Goal: Task Accomplishment & Management: Manage account settings

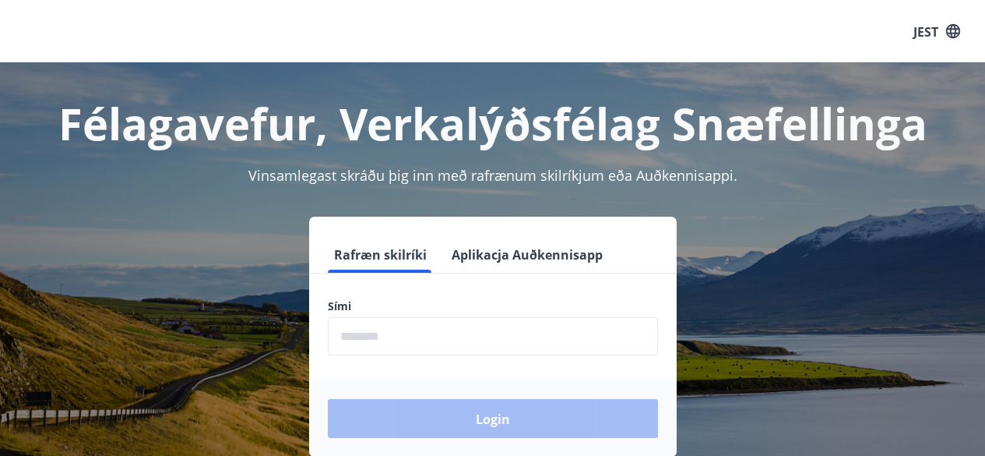
click at [484, 330] on input "phone" at bounding box center [493, 336] width 330 height 38
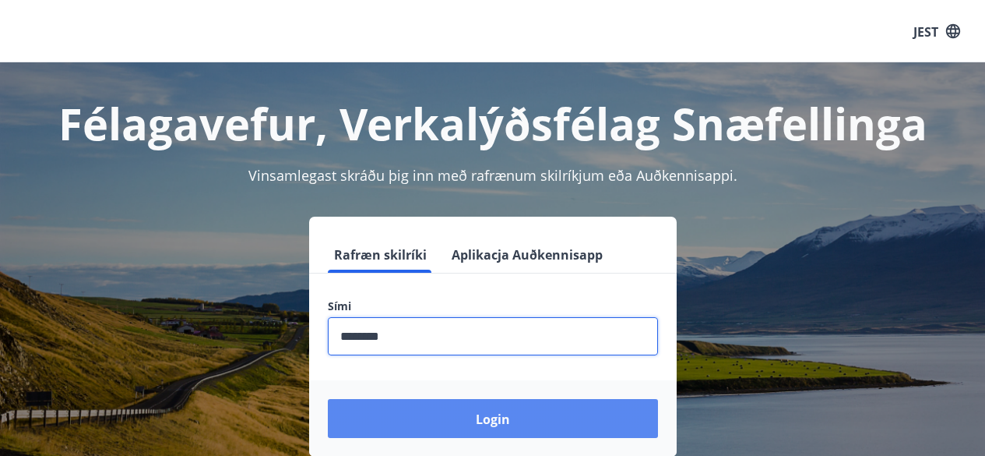
type input "********"
click at [487, 406] on button "Login" at bounding box center [493, 418] width 330 height 39
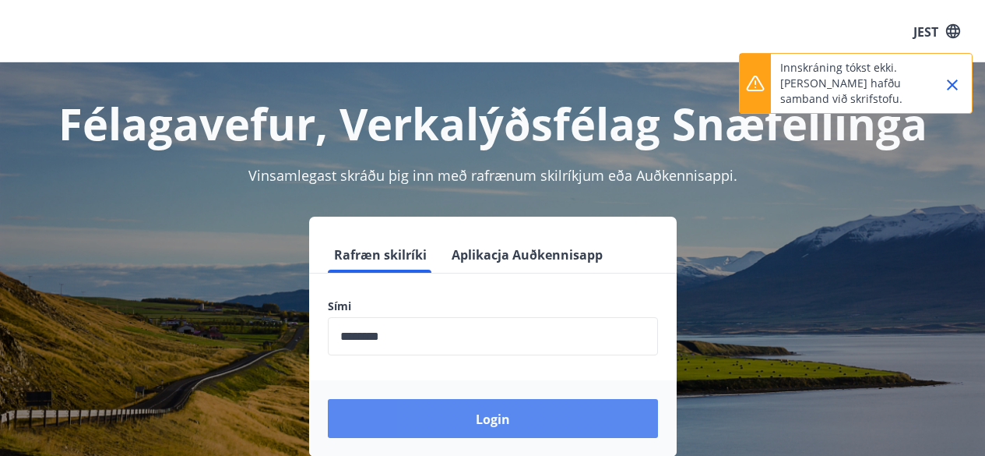
click at [579, 421] on button "Login" at bounding box center [493, 418] width 330 height 39
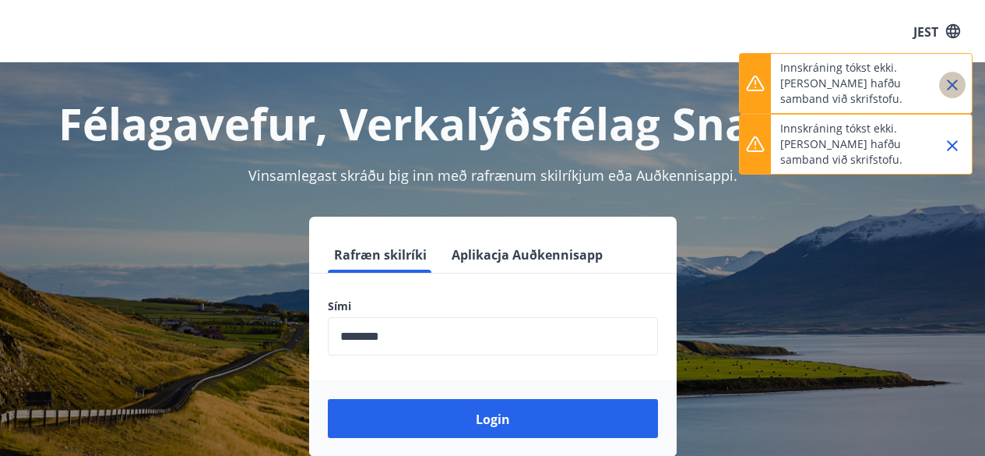
click at [958, 92] on icon "Zamknąć" at bounding box center [952, 85] width 19 height 19
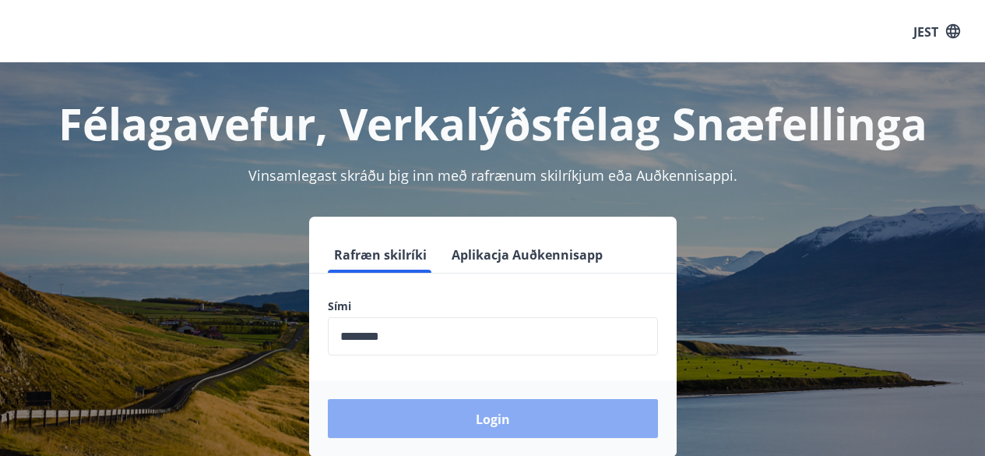
click at [551, 416] on button "Login" at bounding box center [493, 418] width 330 height 39
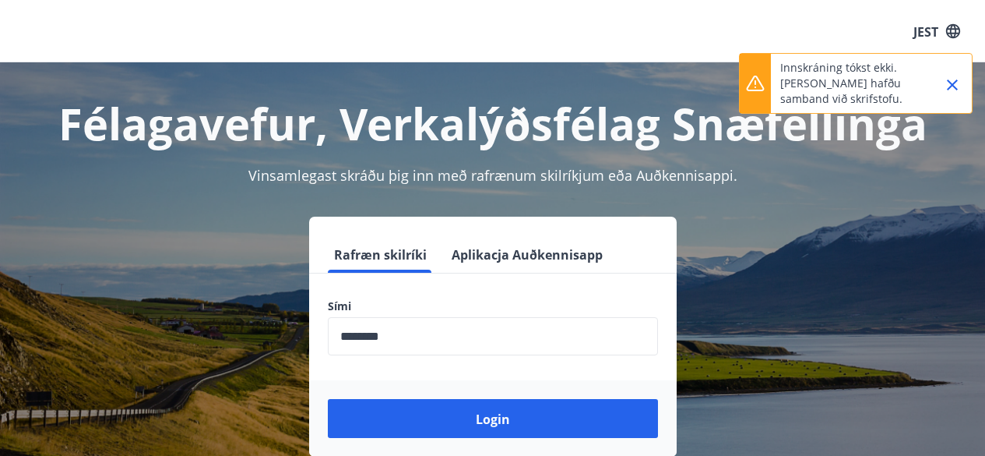
click at [956, 89] on icon "Zamknąć" at bounding box center [952, 84] width 11 height 11
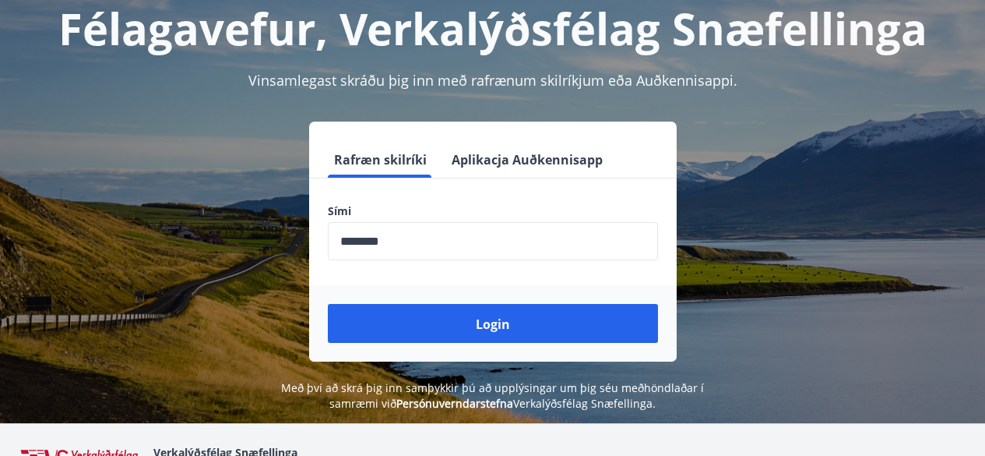
scroll to position [111, 0]
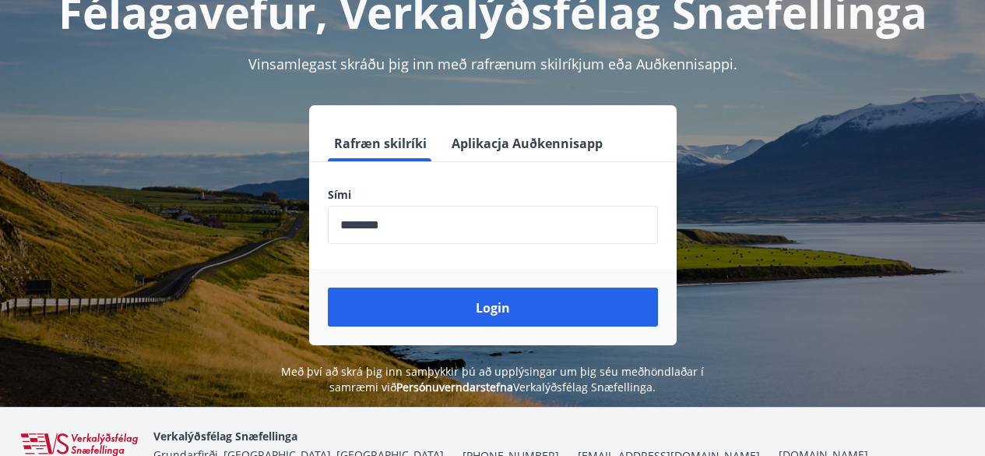
click at [535, 138] on font "Aplikacja Auðkennisapp" at bounding box center [527, 143] width 151 height 17
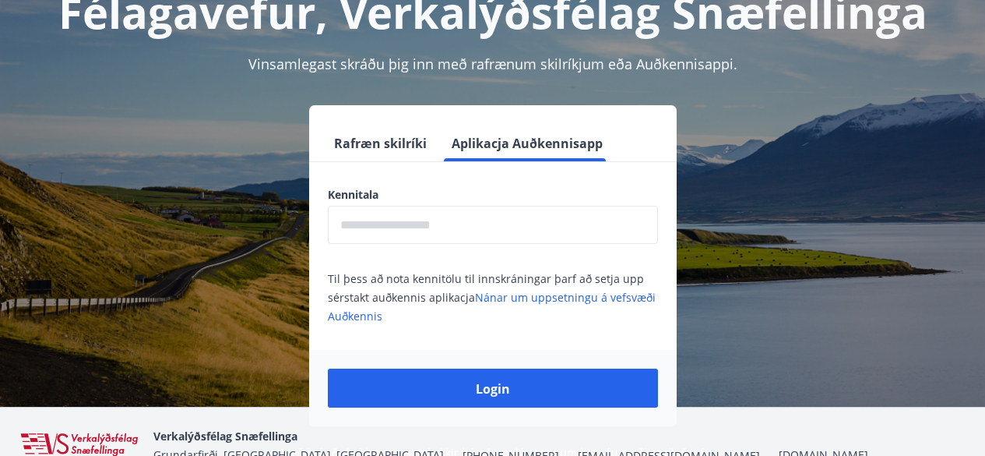
click at [385, 136] on font "Rafræn skilríki" at bounding box center [380, 143] width 93 height 17
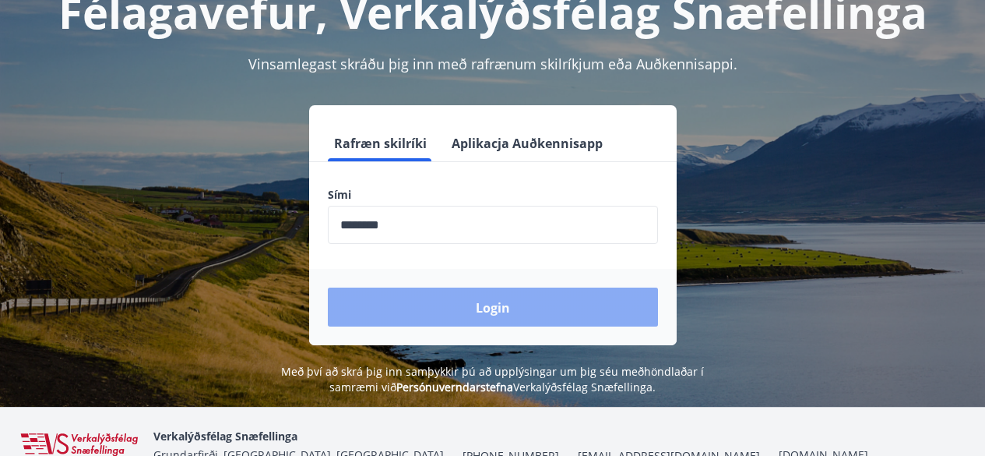
click at [426, 310] on button "Login" at bounding box center [493, 306] width 330 height 39
click at [419, 318] on button "Login" at bounding box center [493, 306] width 330 height 39
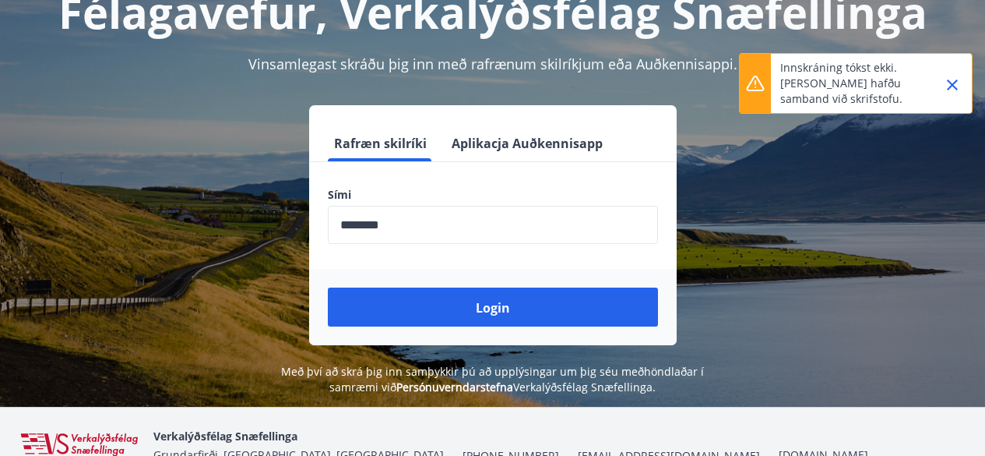
click at [421, 227] on input "phone" at bounding box center [493, 225] width 330 height 38
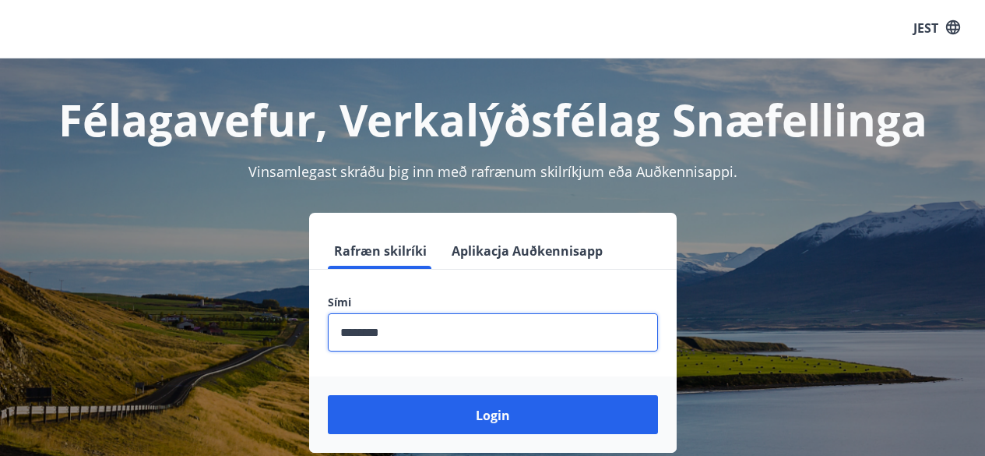
scroll to position [0, 0]
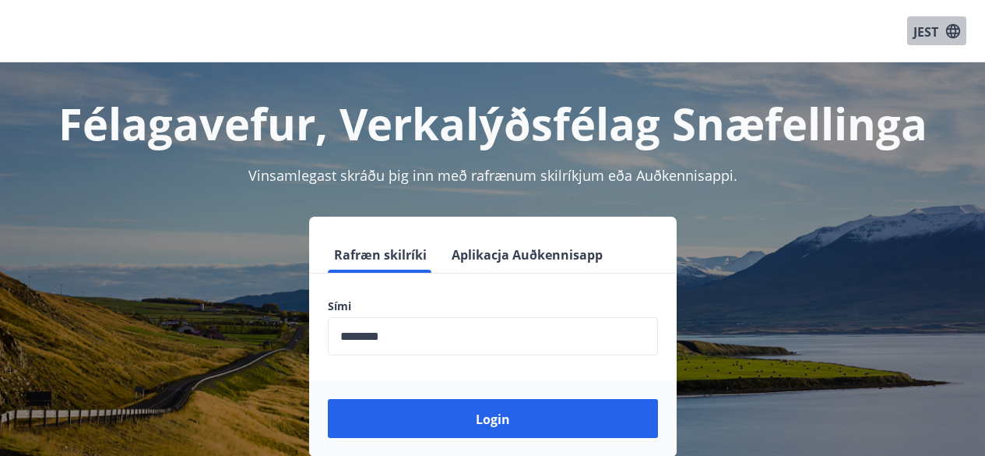
click at [945, 27] on icon "button" at bounding box center [953, 31] width 17 height 17
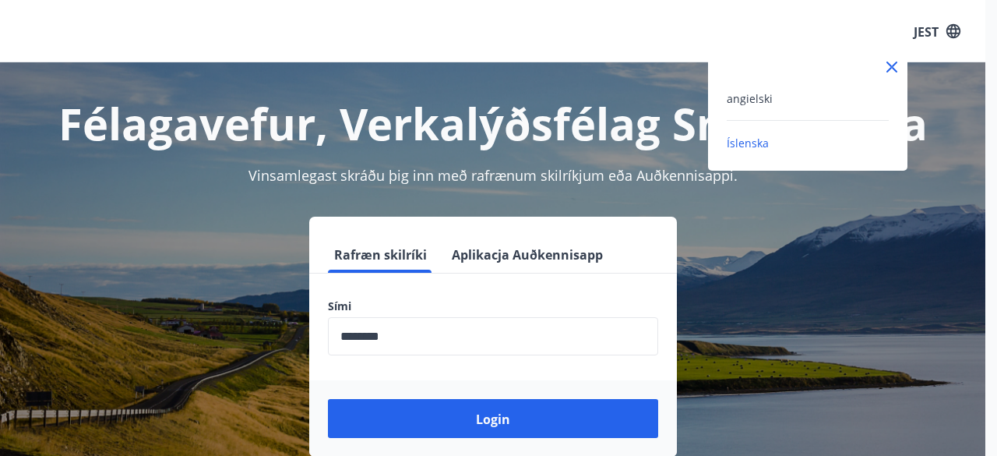
click at [896, 65] on icon at bounding box center [891, 67] width 19 height 19
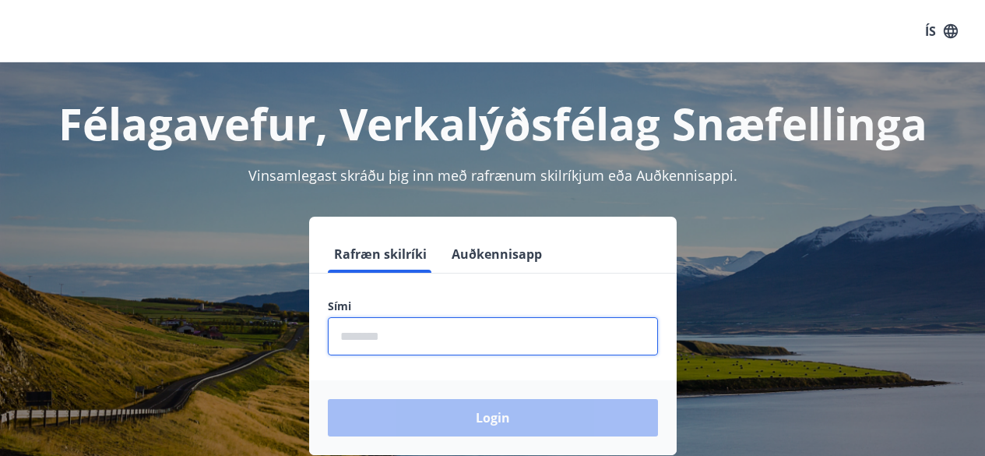
click at [403, 347] on input "phone" at bounding box center [493, 336] width 330 height 38
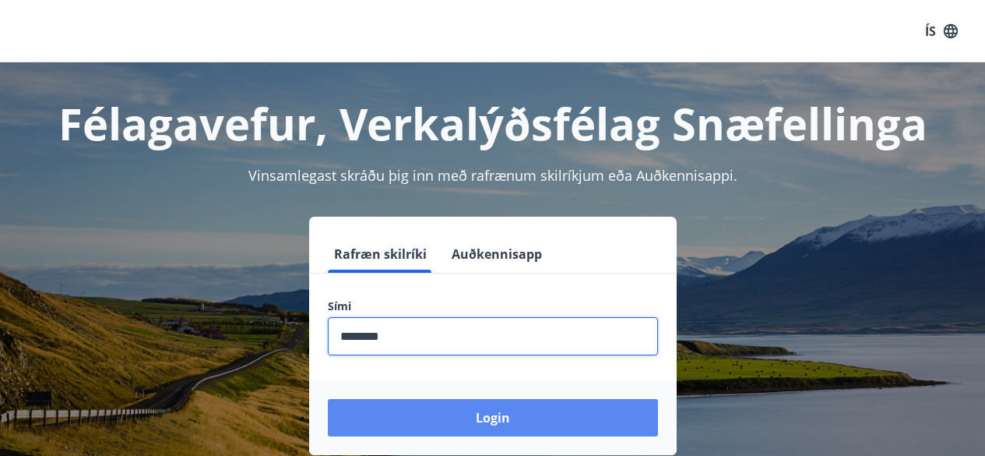
click at [453, 431] on button "Login" at bounding box center [493, 417] width 330 height 37
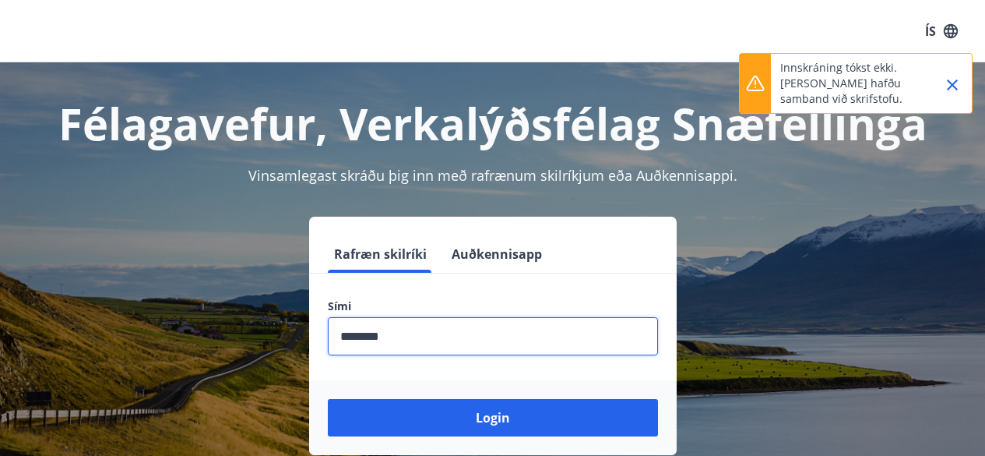
click at [506, 336] on input "phone" at bounding box center [493, 336] width 330 height 38
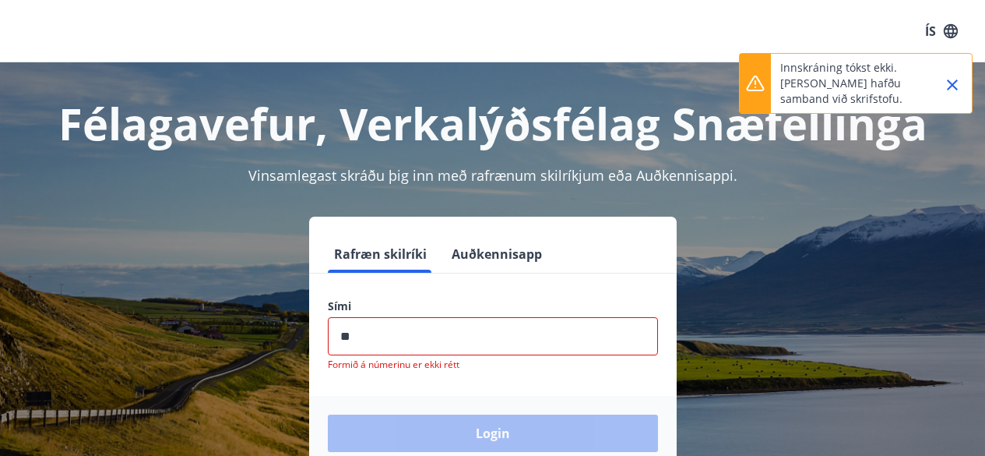
type input "*"
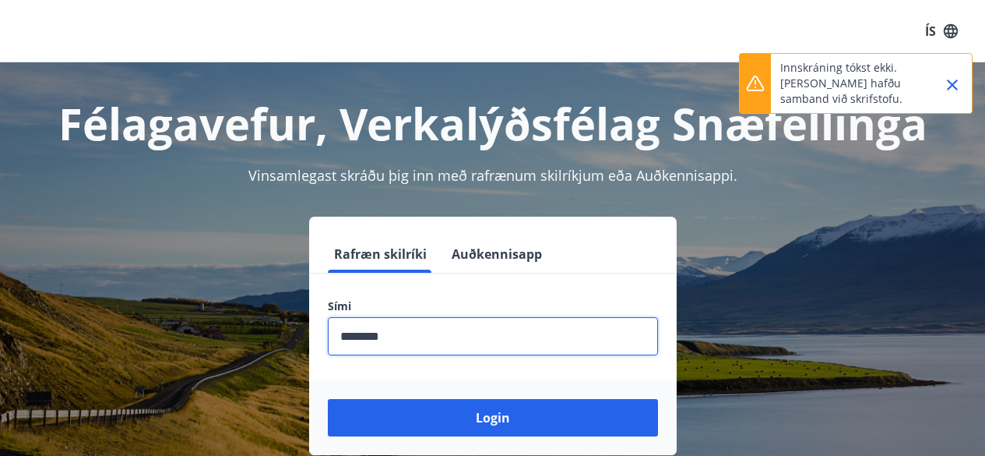
type input "********"
click at [328, 399] on button "Login" at bounding box center [493, 417] width 330 height 37
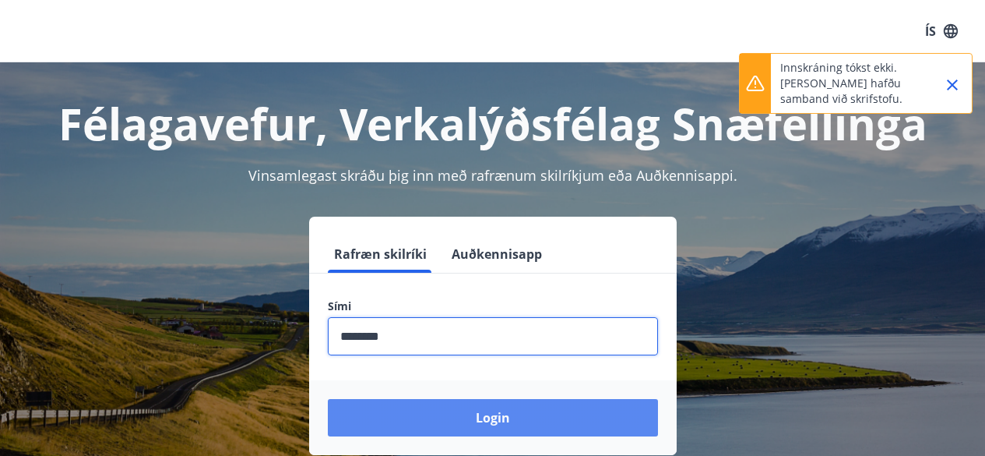
click at [476, 417] on button "Login" at bounding box center [493, 417] width 330 height 37
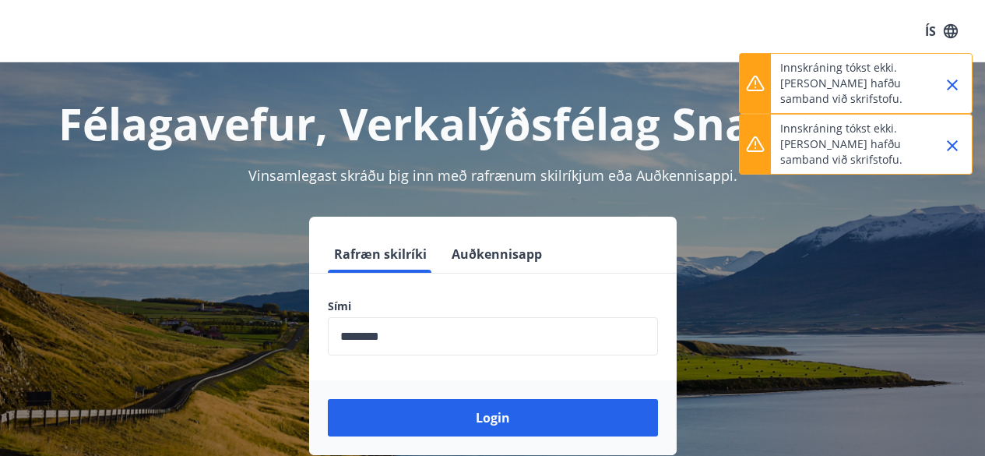
click at [669, 122] on h1 "Félagavefur, Verkalýðsfélag Snæfellinga" at bounding box center [493, 122] width 948 height 59
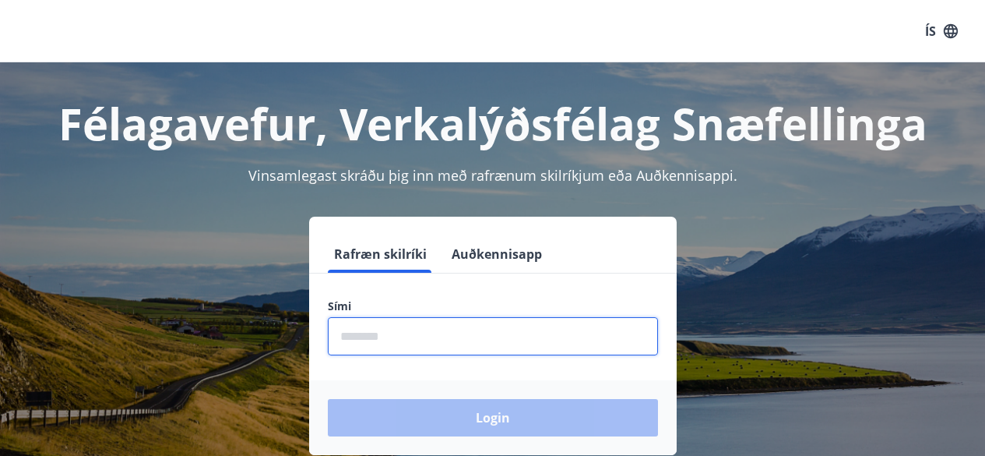
click at [403, 342] on input "phone" at bounding box center [493, 336] width 330 height 38
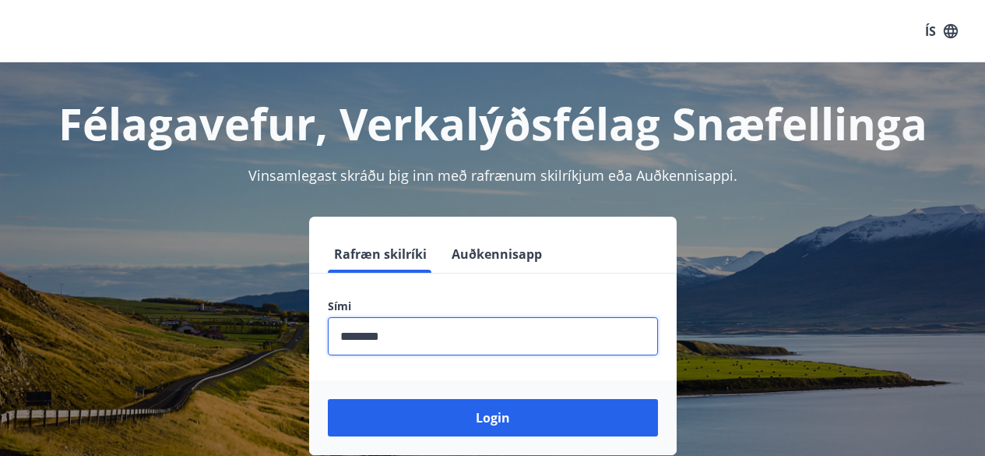
type input "********"
click at [328, 399] on button "Login" at bounding box center [493, 417] width 330 height 37
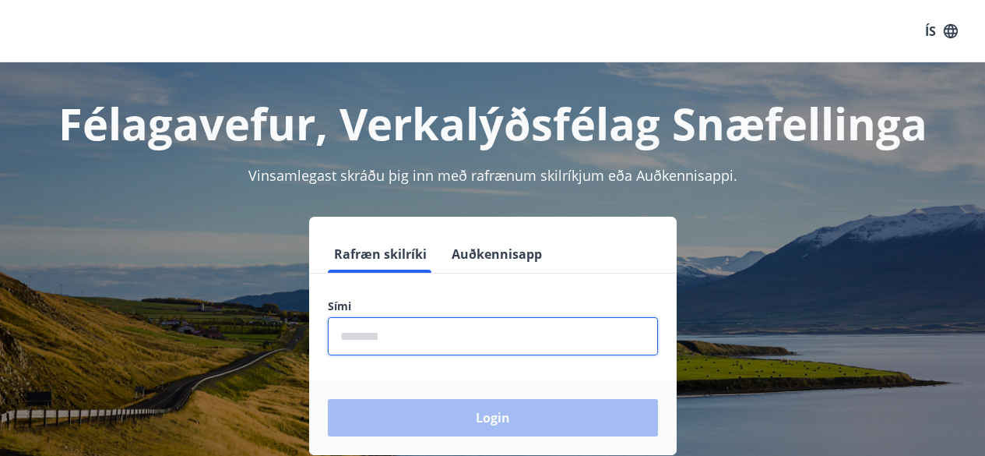
click at [451, 328] on input "phone" at bounding box center [493, 336] width 330 height 38
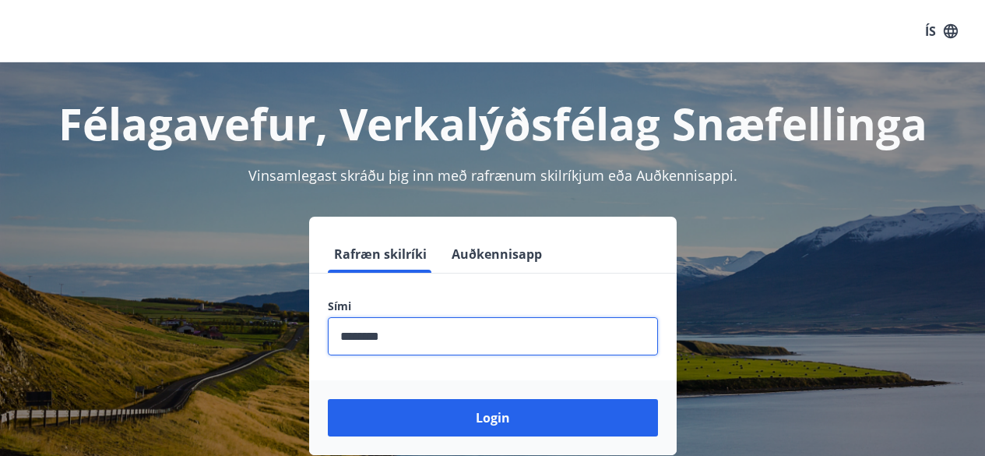
type input "********"
click at [328, 399] on button "Login" at bounding box center [493, 417] width 330 height 37
drag, startPoint x: 449, startPoint y: 330, endPoint x: 322, endPoint y: 334, distance: 126.2
click at [322, 334] on div "Sími ​" at bounding box center [493, 326] width 368 height 57
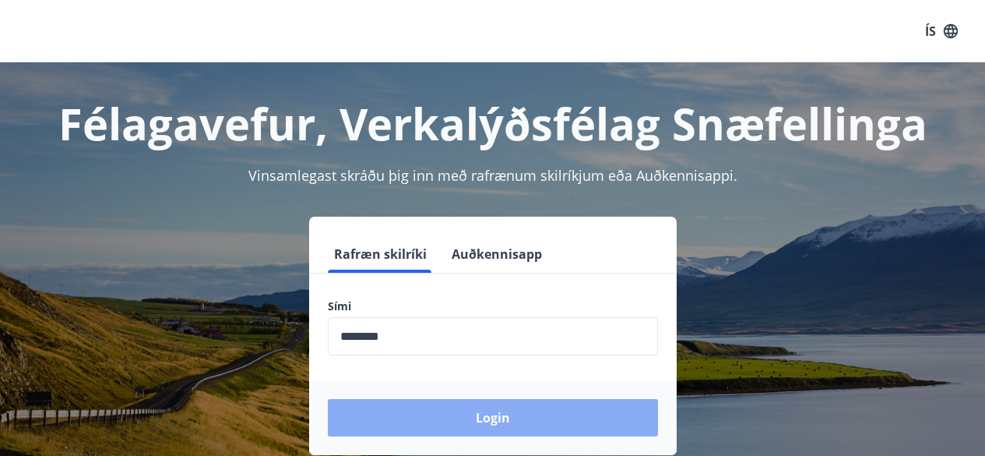
click at [558, 423] on button "Login" at bounding box center [493, 417] width 330 height 37
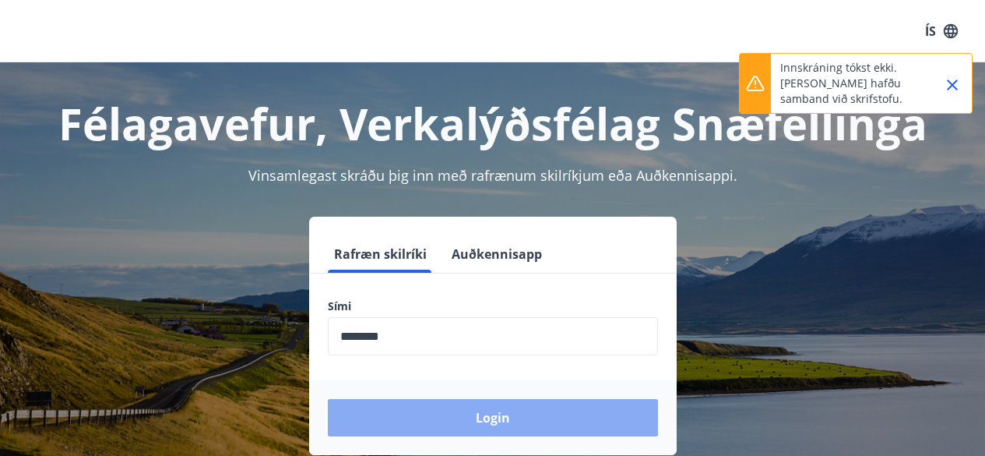
click at [573, 417] on button "Login" at bounding box center [493, 417] width 330 height 37
click at [586, 424] on button "Login" at bounding box center [493, 417] width 330 height 37
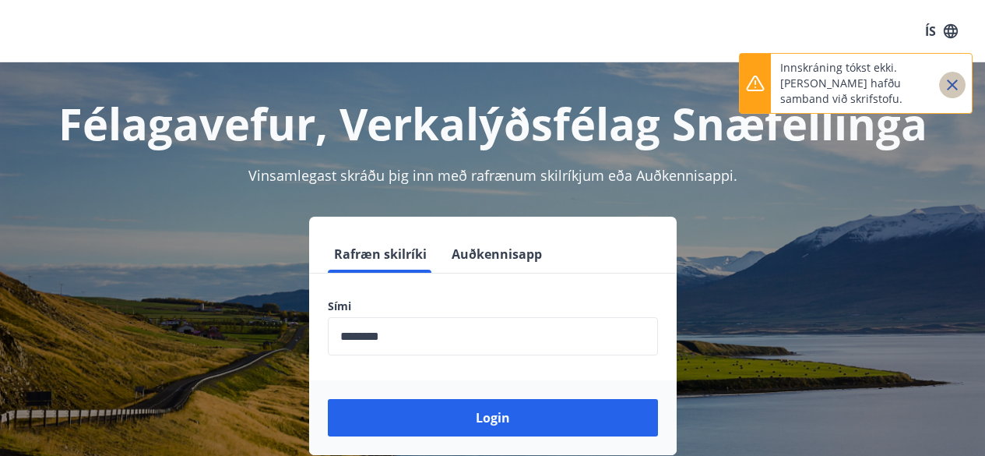
click at [952, 82] on icon "Close" at bounding box center [952, 85] width 19 height 19
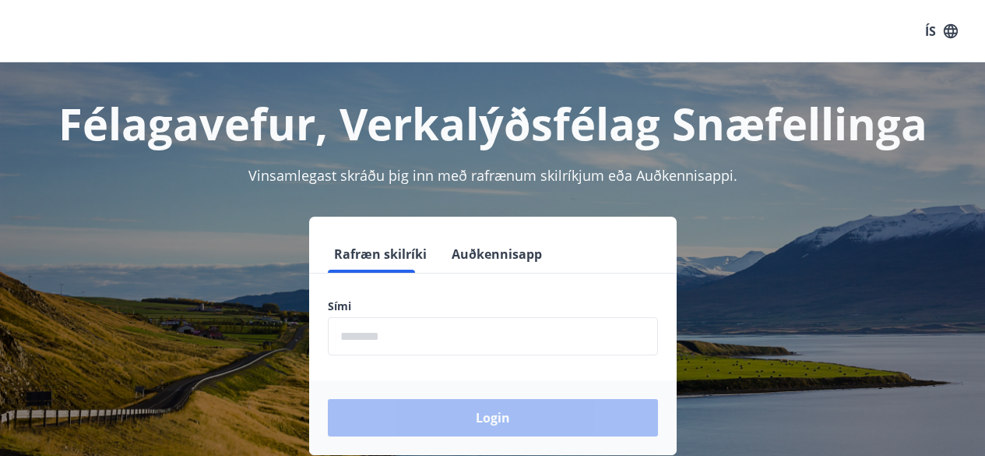
click at [406, 338] on input "phone" at bounding box center [493, 336] width 330 height 38
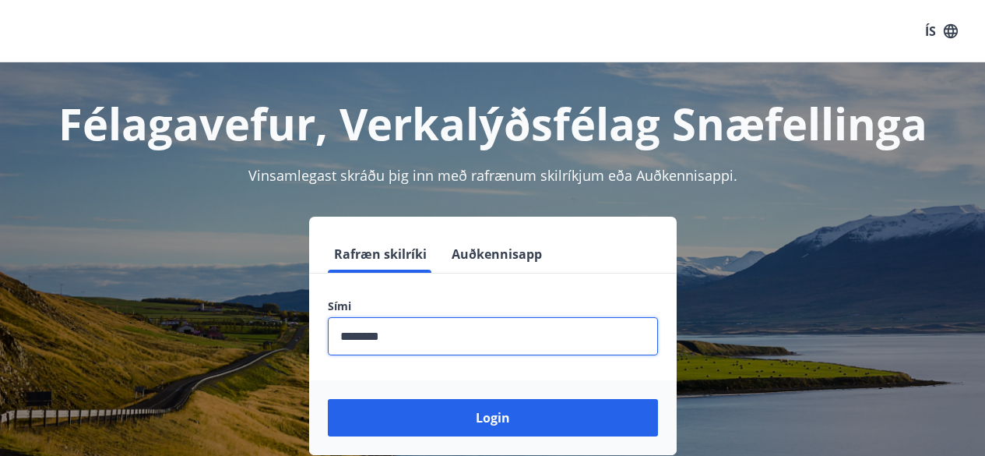
type input "********"
click at [328, 399] on button "Login" at bounding box center [493, 417] width 330 height 37
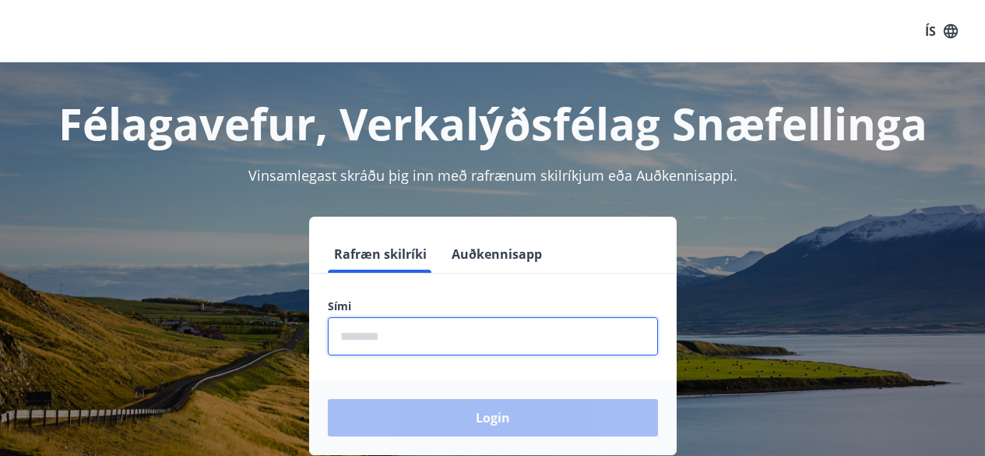
click at [367, 346] on input "phone" at bounding box center [493, 336] width 330 height 38
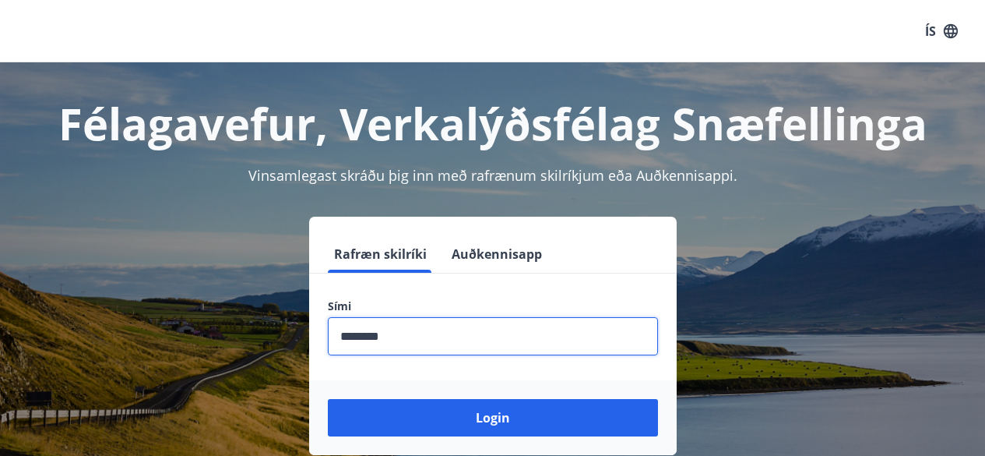
type input "********"
click at [328, 399] on button "Login" at bounding box center [493, 417] width 330 height 37
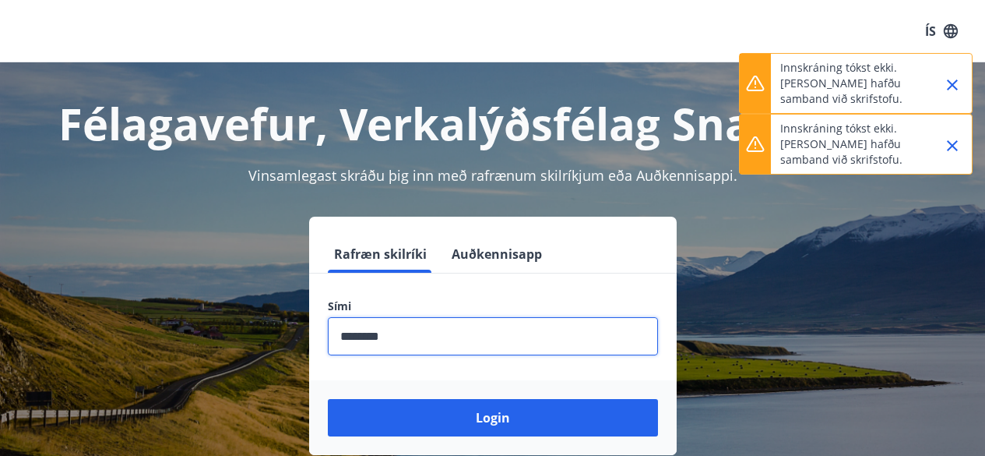
click at [857, 134] on p "Innskráning tókst ekki. [PERSON_NAME] hafðu samband við skrifstofu." at bounding box center [848, 144] width 137 height 47
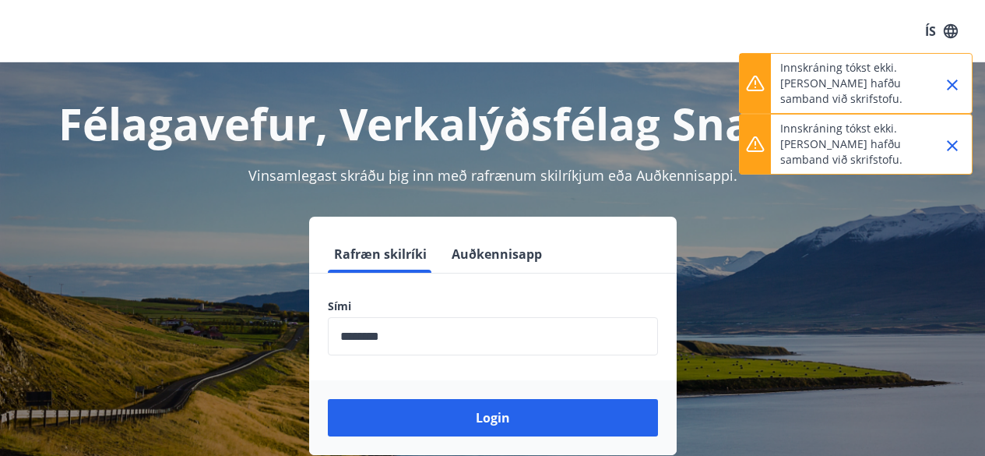
click at [966, 91] on div "Innskráning tókst ekki. [PERSON_NAME] hafðu samband við skrifstofu." at bounding box center [856, 83] width 234 height 61
click at [959, 146] on icon "Close" at bounding box center [952, 145] width 19 height 19
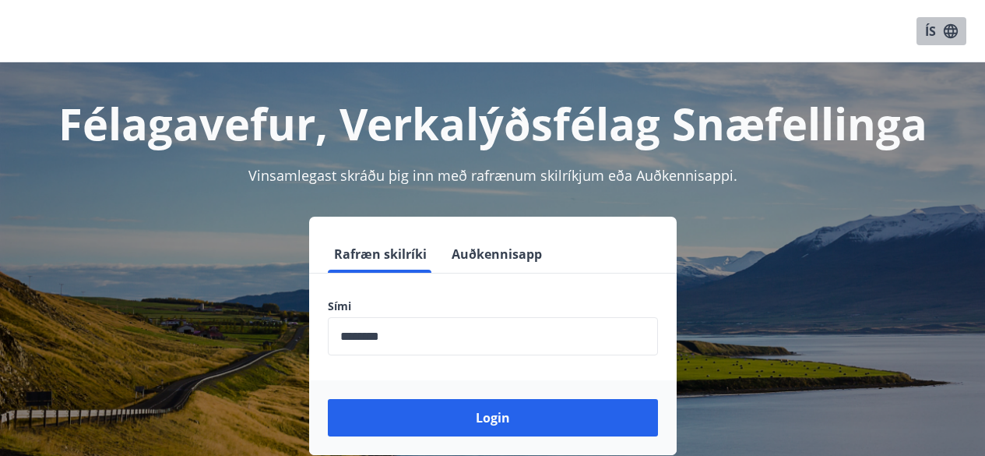
click at [953, 30] on icon "button" at bounding box center [951, 30] width 14 height 14
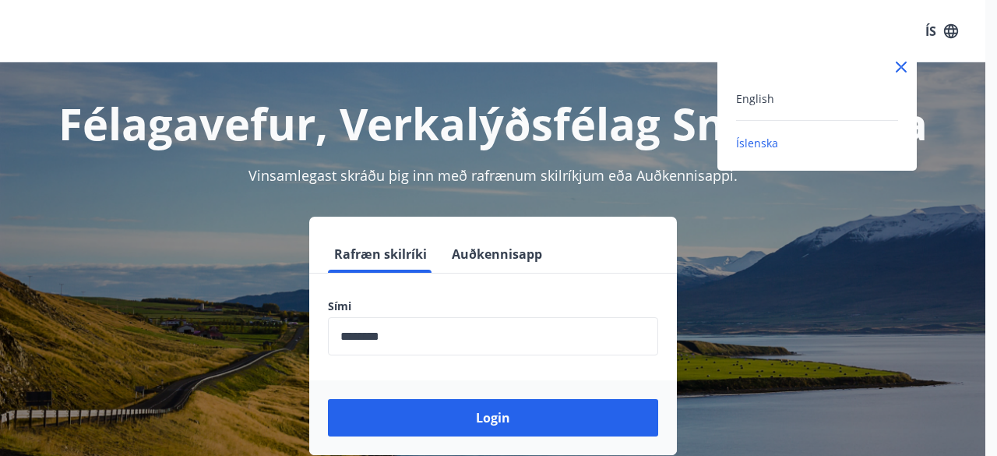
click at [796, 141] on div "Íslenska" at bounding box center [817, 142] width 162 height 19
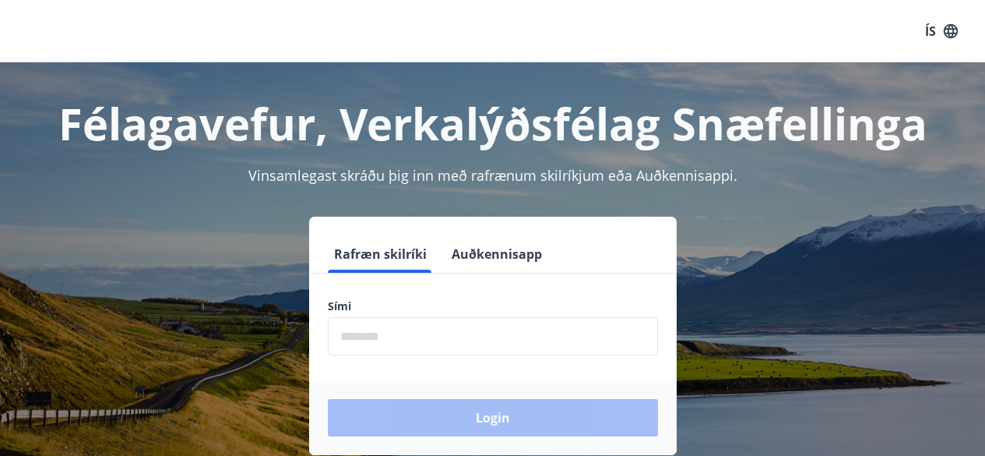
click at [774, 238] on div "Rafræn skilríki Auðkennisapp Sími ​ Login" at bounding box center [493, 336] width 948 height 238
click at [502, 254] on button "Auðkennisapp" at bounding box center [496, 253] width 103 height 37
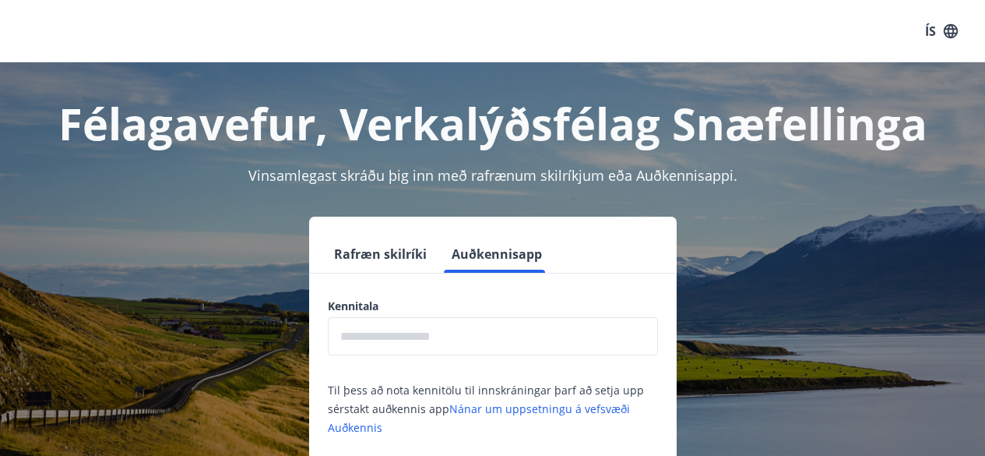
click at [442, 340] on input "text" at bounding box center [493, 336] width 330 height 38
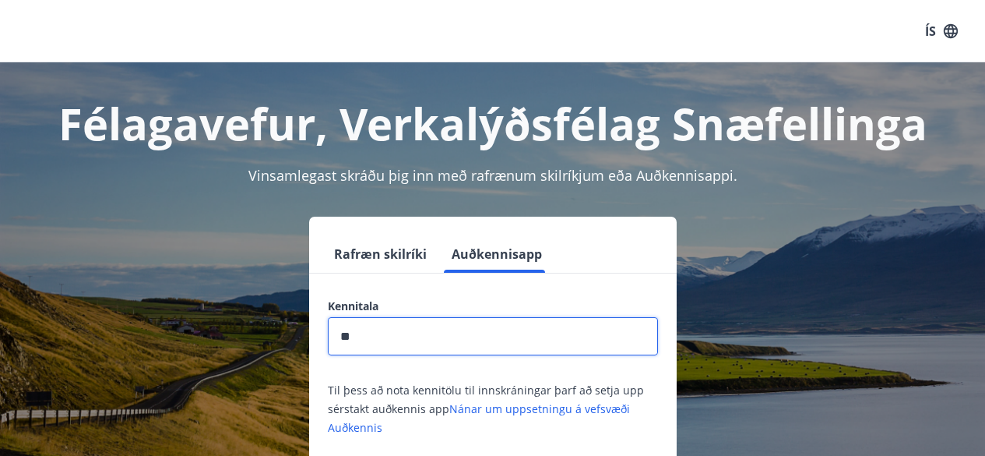
type input "*"
type input "**********"
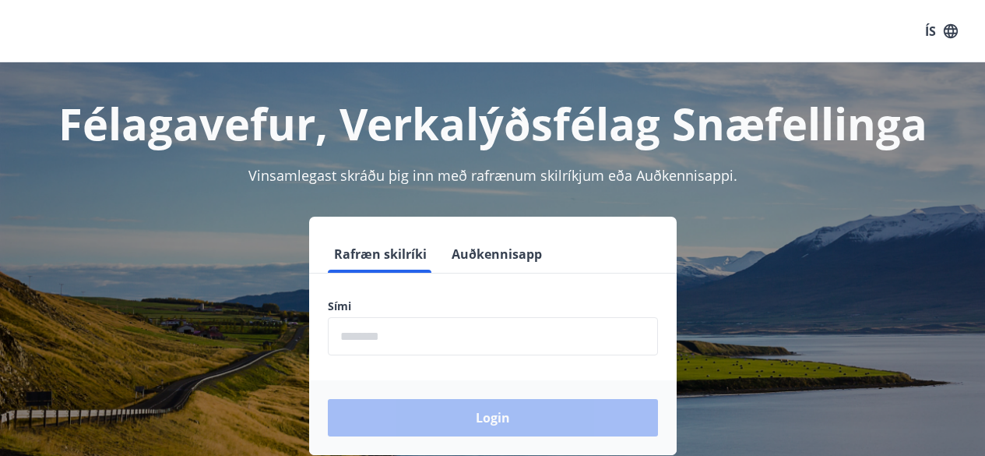
click at [386, 329] on input "phone" at bounding box center [493, 336] width 330 height 38
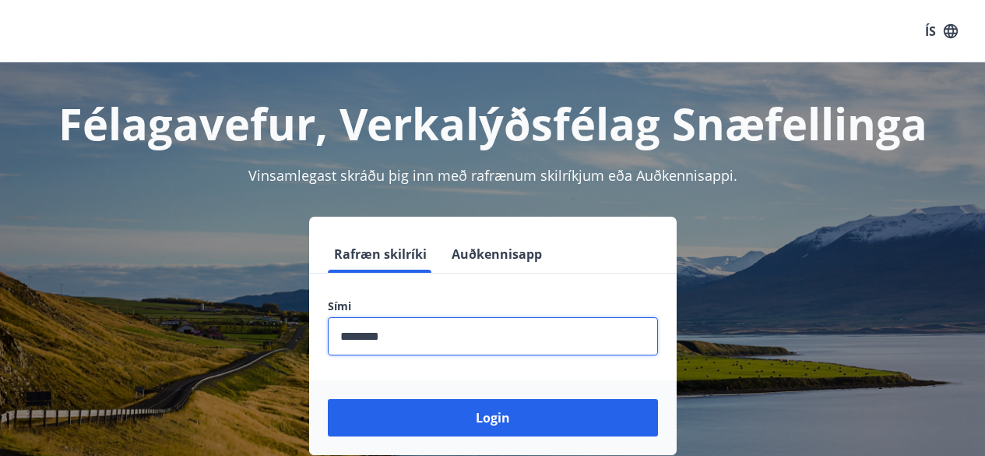
type input "********"
click at [328, 399] on button "Login" at bounding box center [493, 417] width 330 height 37
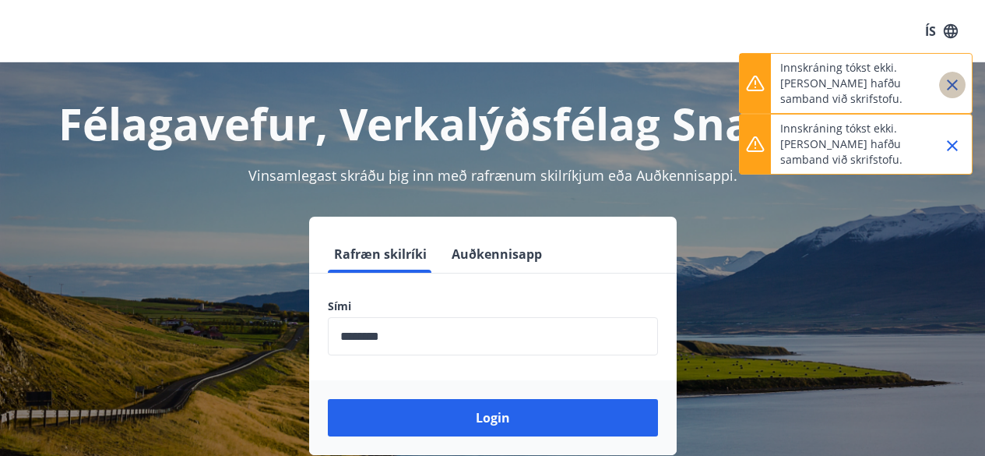
click at [955, 87] on icon "Close" at bounding box center [952, 84] width 11 height 11
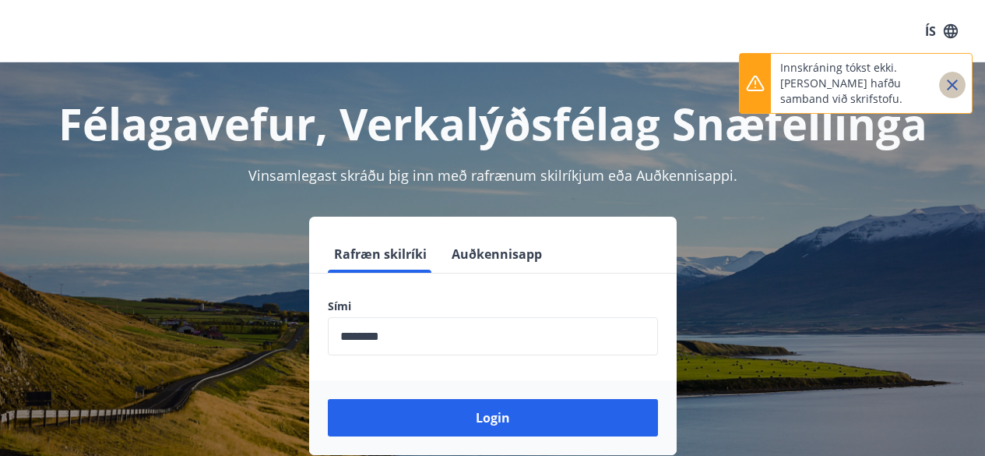
click at [953, 82] on icon "Close" at bounding box center [952, 85] width 19 height 19
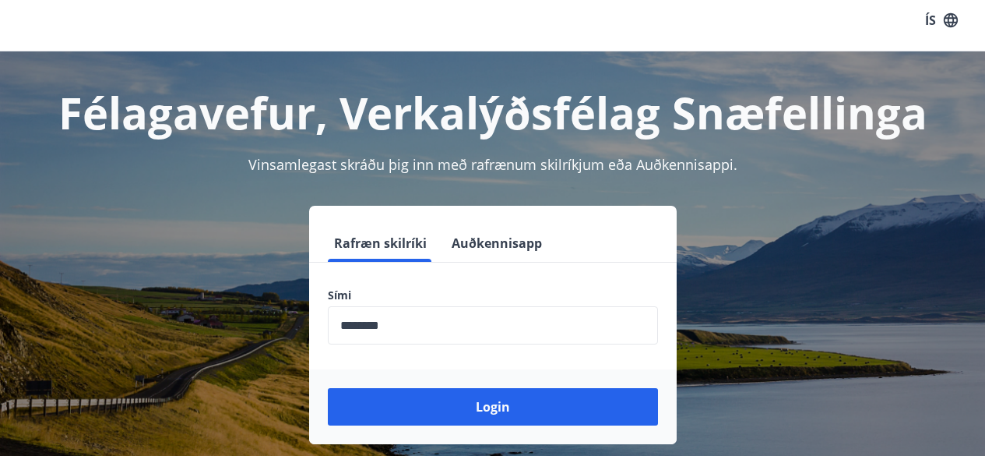
scroll to position [9, 0]
